Goal: Task Accomplishment & Management: Complete application form

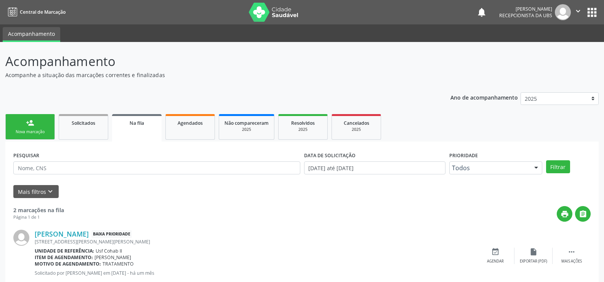
click at [35, 126] on link "person_add Nova marcação" at bounding box center [30, 127] width 50 height 26
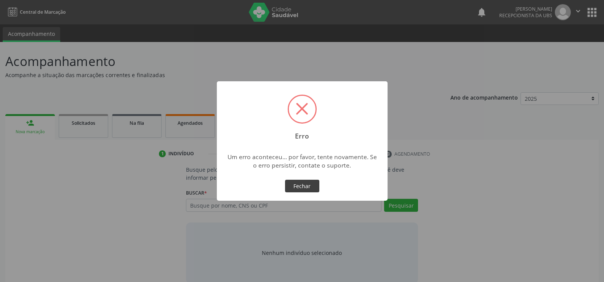
click at [311, 183] on button "Fechar" at bounding box center [302, 186] width 34 height 13
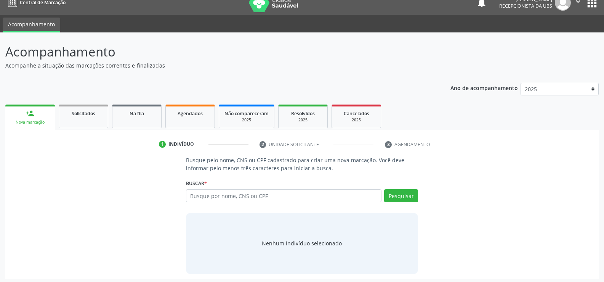
scroll to position [12, 0]
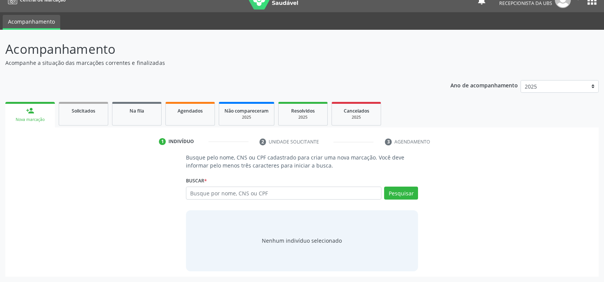
click at [29, 114] on div "person_add" at bounding box center [30, 110] width 8 height 8
click at [219, 193] on input "text" at bounding box center [284, 192] width 196 height 13
click at [411, 190] on button "Pesquisar" at bounding box center [401, 192] width 34 height 13
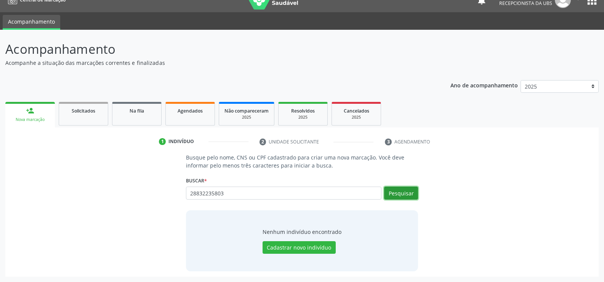
click at [405, 194] on button "Pesquisar" at bounding box center [401, 192] width 34 height 13
drag, startPoint x: 234, startPoint y: 194, endPoint x: 119, endPoint y: 204, distance: 115.2
click at [119, 204] on div "Busque pelo nome, CNS ou CPF cadastrado para criar uma nova marcação. Você deve…" at bounding box center [302, 211] width 583 height 117
paste input "898003949284216"
click at [397, 190] on button "Pesquisar" at bounding box center [401, 192] width 34 height 13
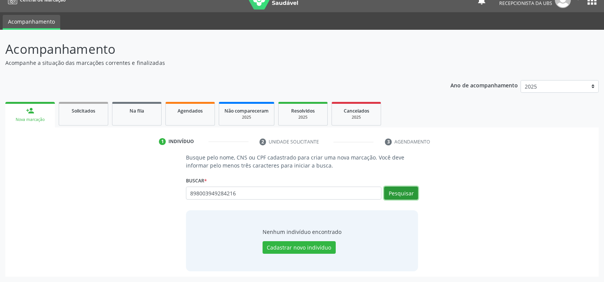
click at [404, 193] on button "Pesquisar" at bounding box center [401, 192] width 34 height 13
drag, startPoint x: 248, startPoint y: 194, endPoint x: 155, endPoint y: 194, distance: 93.4
click at [155, 194] on div "Busque pelo nome, CNS ou CPF cadastrado para criar uma nova marcação. Você deve…" at bounding box center [302, 211] width 583 height 117
paste input "Edvania [PERSON_NAME]"
type input "Edvania [PERSON_NAME]"
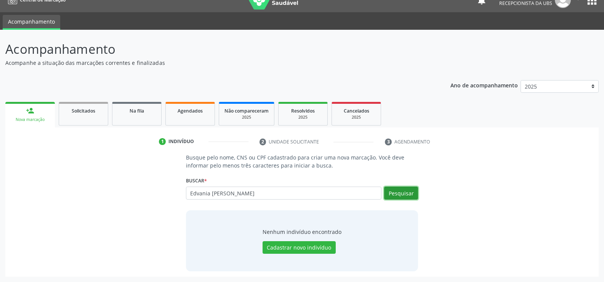
click at [410, 196] on button "Pesquisar" at bounding box center [401, 192] width 34 height 13
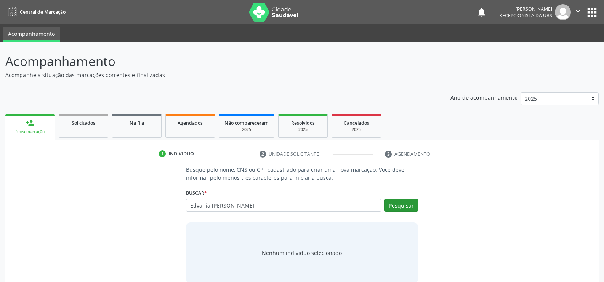
type input "Edvania [PERSON_NAME]"
click at [396, 205] on button "Pesquisar" at bounding box center [401, 205] width 34 height 13
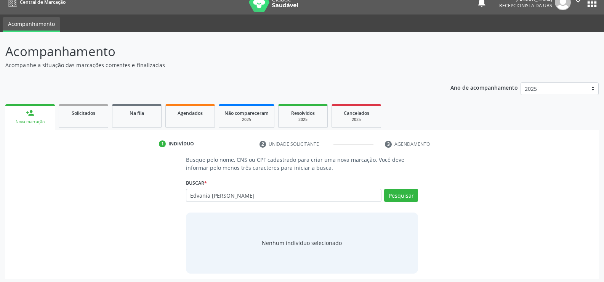
scroll to position [12, 0]
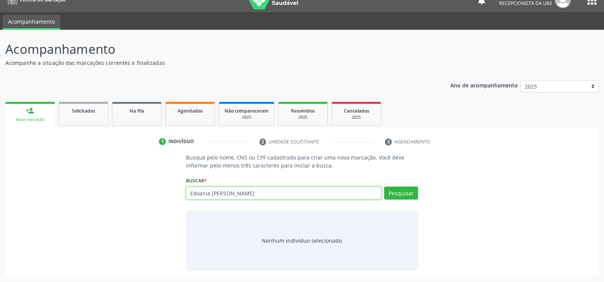
drag, startPoint x: 278, startPoint y: 193, endPoint x: 165, endPoint y: 193, distance: 112.9
click at [165, 193] on div "Busque pelo nome, CNS ou CPF cadastrado para criar uma nova marcação. Você deve…" at bounding box center [302, 211] width 583 height 117
paste input "898003949284216"
type input "898003949284216"
click at [399, 193] on button "Pesquisar" at bounding box center [401, 192] width 34 height 13
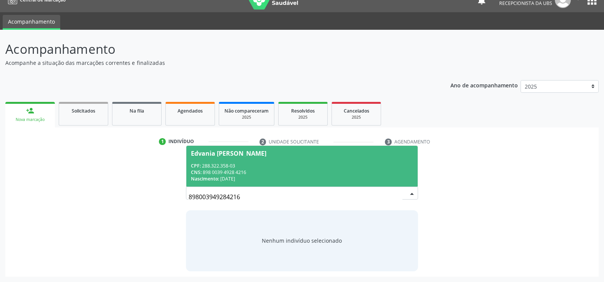
click at [260, 157] on span "Edvania Bezerra Carvalho CPF: 288.322.358-03 CNS: 898 0039 4928 4216 Nascimento…" at bounding box center [301, 166] width 231 height 41
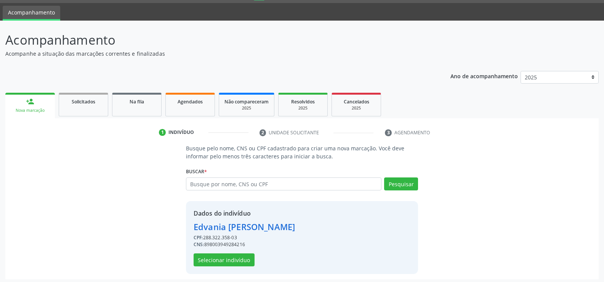
scroll to position [24, 0]
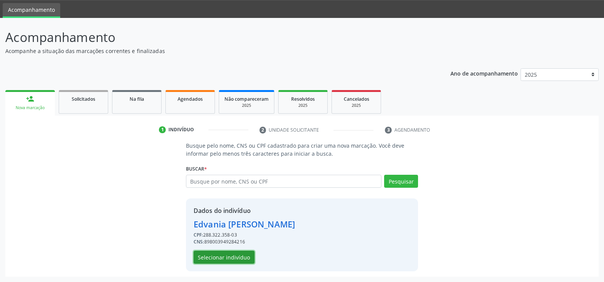
click at [223, 258] on button "Selecionar indivíduo" at bounding box center [224, 257] width 61 height 13
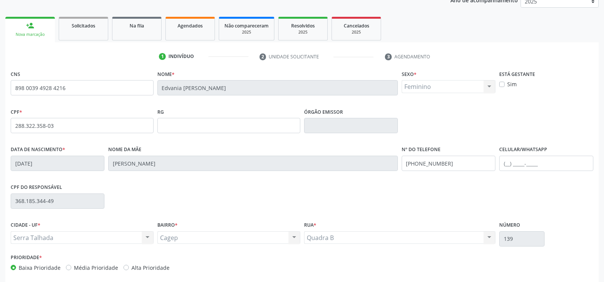
scroll to position [132, 0]
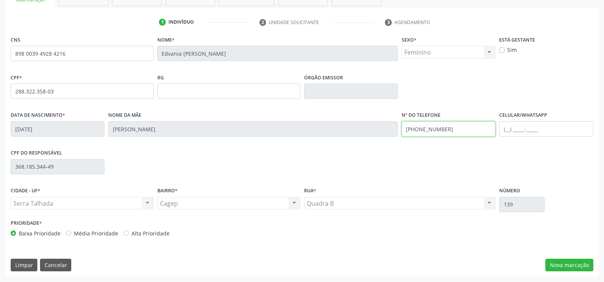
drag, startPoint x: 461, startPoint y: 128, endPoint x: 291, endPoint y: 143, distance: 170.7
click at [291, 143] on div "Data de nascimento * 22/03/1980 Nome da mãe Maria Helena Bezerra da Silva Nº do…" at bounding box center [302, 128] width 587 height 38
click at [575, 261] on button "Nova marcação" at bounding box center [570, 265] width 48 height 13
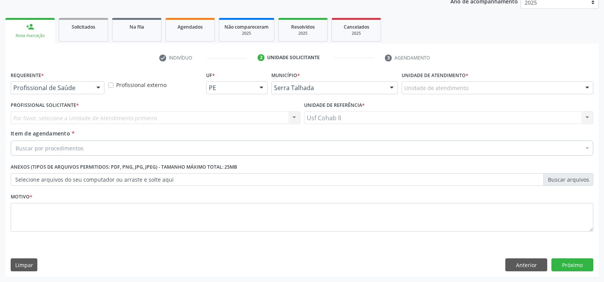
scroll to position [96, 0]
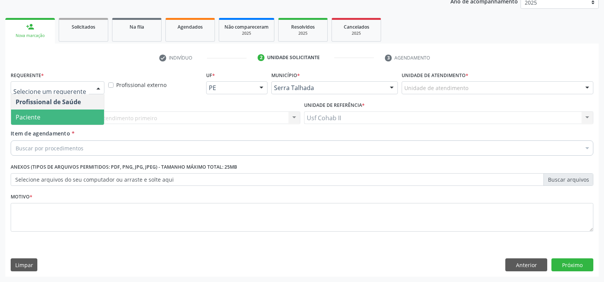
click at [58, 118] on span "Paciente" at bounding box center [57, 116] width 93 height 15
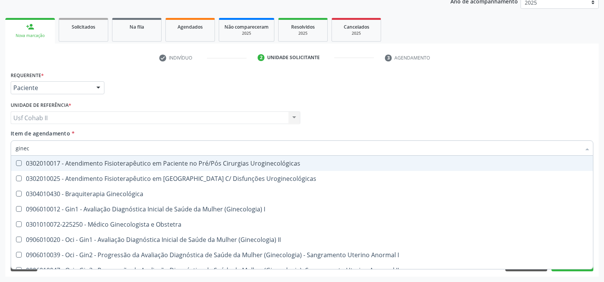
type input "gineco"
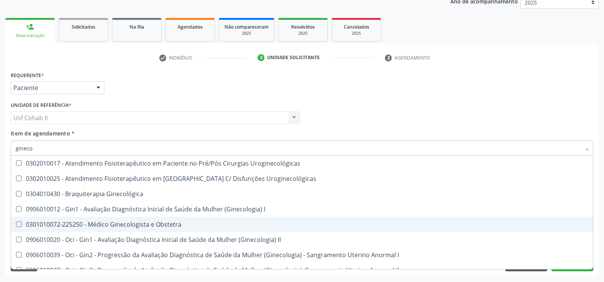
click at [121, 221] on div "0301010072-225250 - Médico Ginecologista e Obstetra" at bounding box center [302, 224] width 573 height 6
checkbox Obstetra "true"
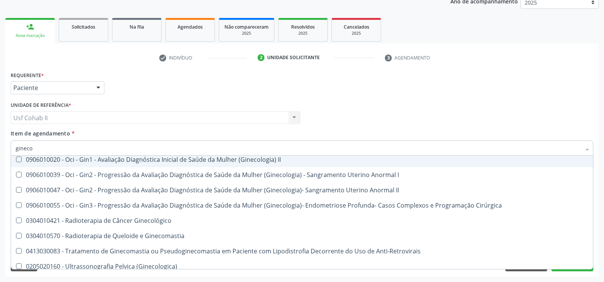
scroll to position [85, 0]
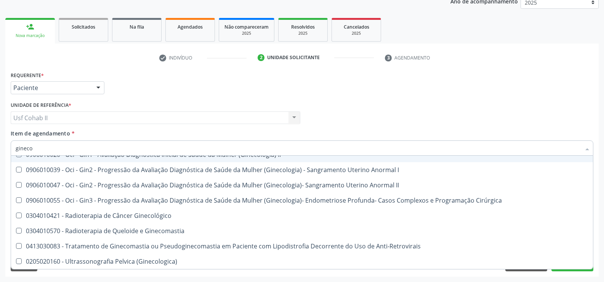
click at [221, 79] on div "Requerente * Paciente Profissional de Saúde Paciente Nenhum resultado encontrad…" at bounding box center [302, 84] width 587 height 30
checkbox Uroginecológicas "true"
checkbox Obstetra "false"
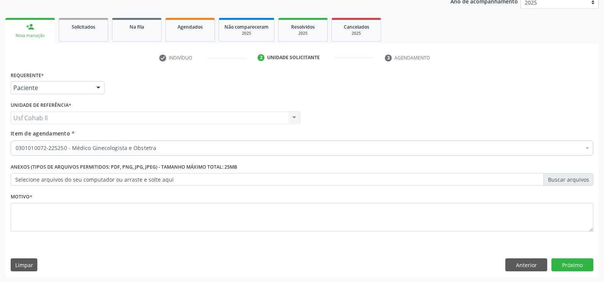
scroll to position [0, 0]
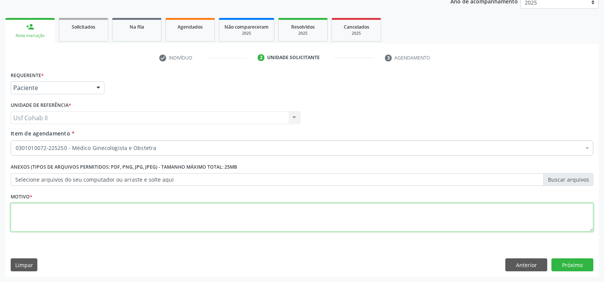
click at [409, 217] on textarea at bounding box center [302, 217] width 583 height 29
type textarea "."
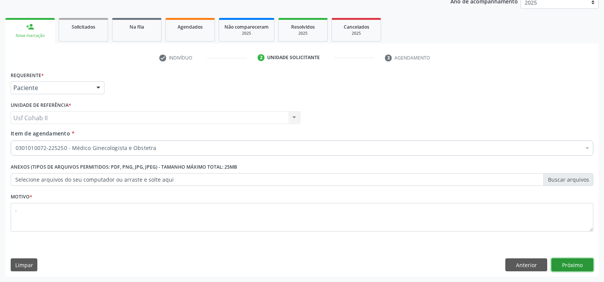
click at [570, 265] on button "Próximo" at bounding box center [573, 264] width 42 height 13
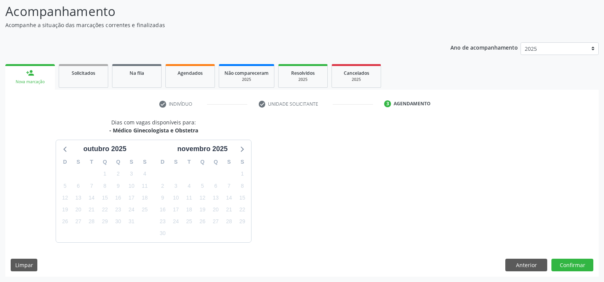
scroll to position [72, 0]
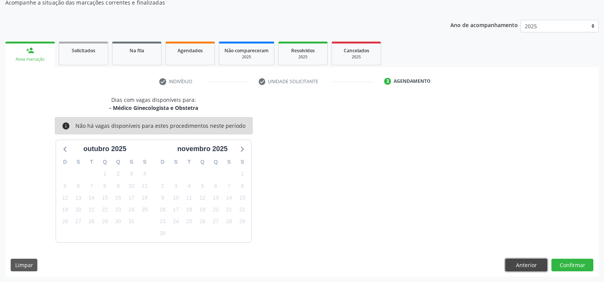
click at [520, 265] on button "Anterior" at bounding box center [527, 265] width 42 height 13
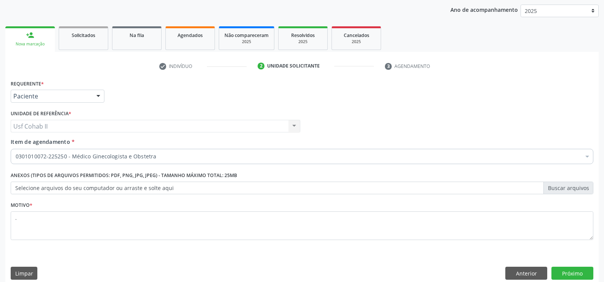
scroll to position [96, 0]
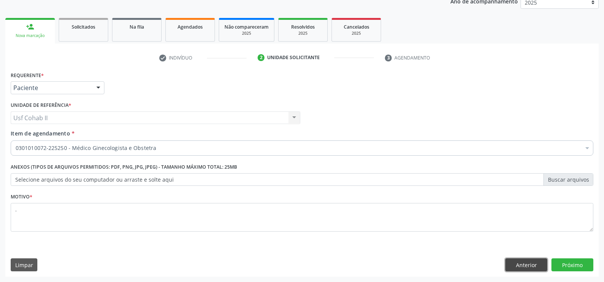
click at [520, 261] on button "Anterior" at bounding box center [527, 264] width 42 height 13
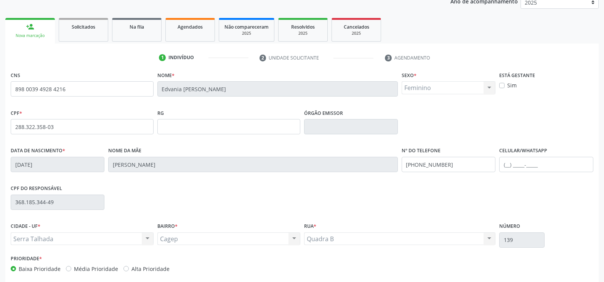
click at [32, 26] on div "person_add" at bounding box center [30, 26] width 8 height 8
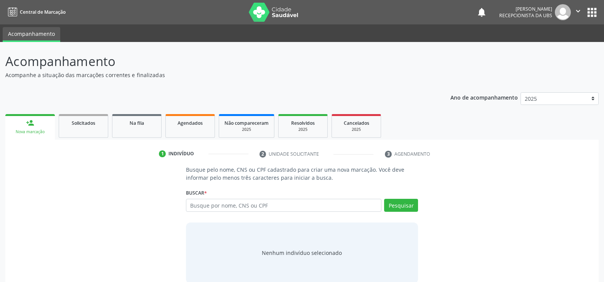
click at [33, 124] on div "person_add" at bounding box center [30, 123] width 8 height 8
click at [217, 203] on input "text" at bounding box center [284, 205] width 196 height 13
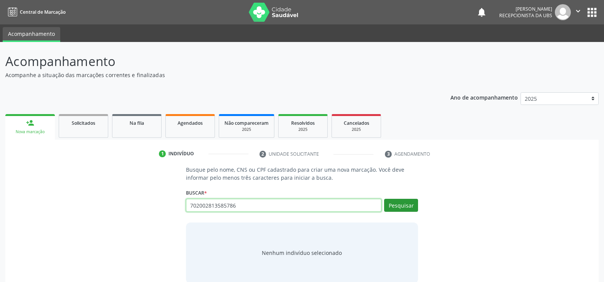
type input "702002813585786"
click at [399, 210] on button "Pesquisar" at bounding box center [401, 205] width 34 height 13
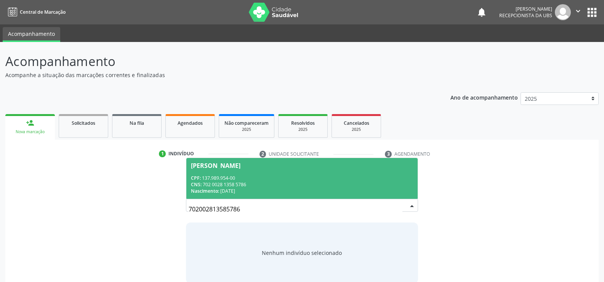
click at [258, 172] on span "Odilon Gomes dos Santos CPF: 137.989.954-00 CNS: 702 0028 1358 5786 Nascimento:…" at bounding box center [301, 178] width 231 height 41
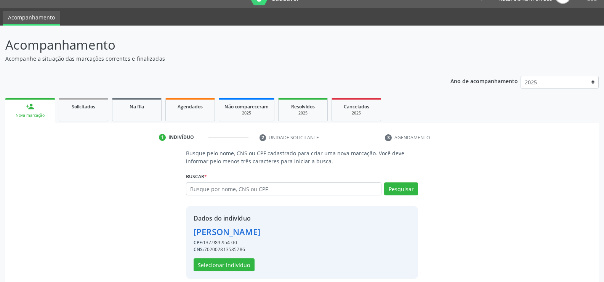
scroll to position [24, 0]
